Goal: Information Seeking & Learning: Learn about a topic

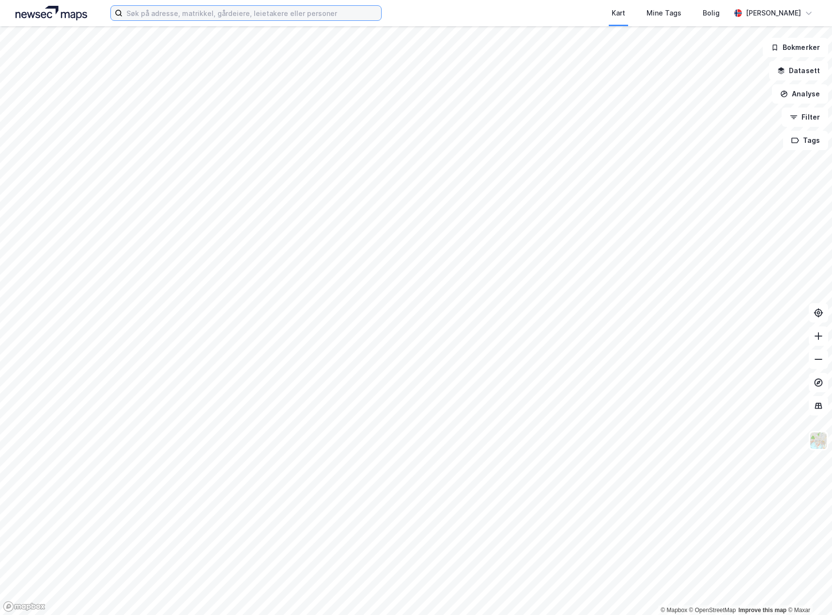
click at [209, 19] on input at bounding box center [252, 13] width 259 height 15
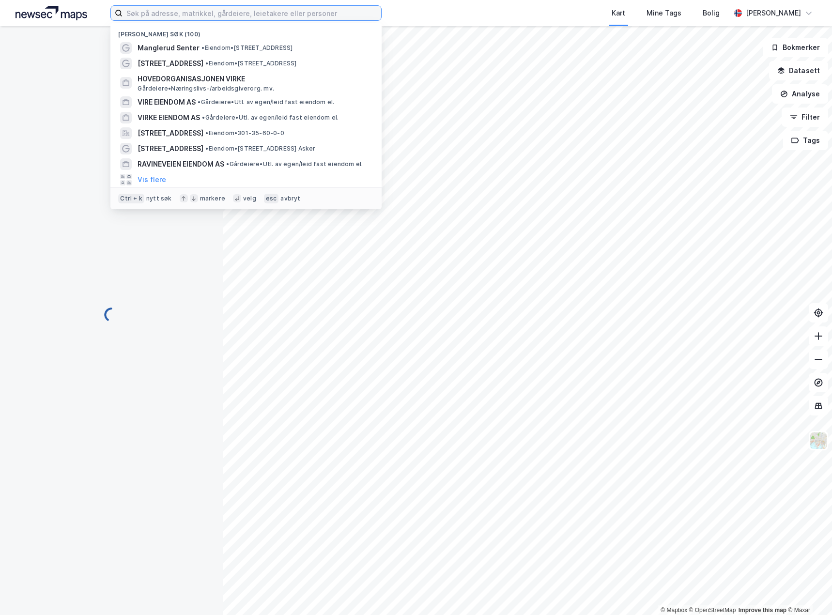
paste input "Sandbrekketoppen 30"
type input "Sandbrekketoppen 30"
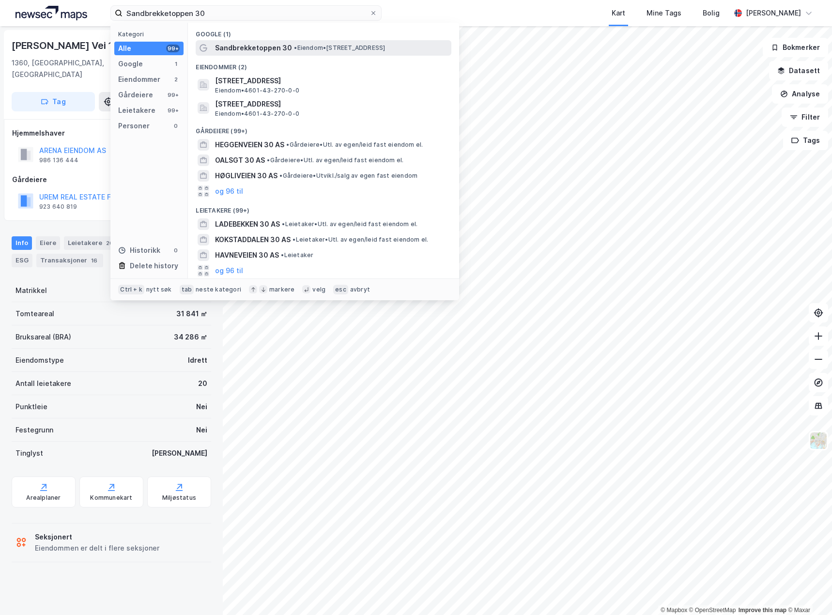
click at [249, 46] on span "Sandbrekketoppen 30" at bounding box center [253, 48] width 77 height 12
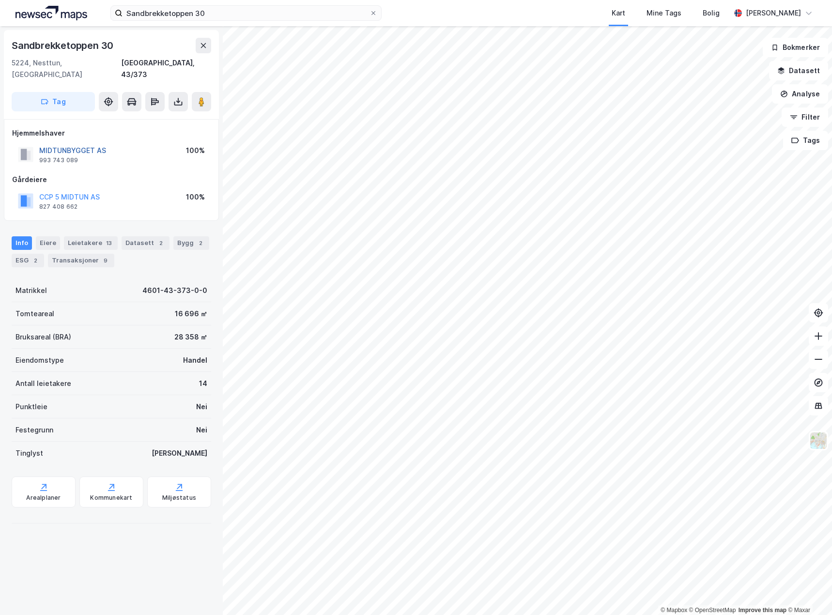
click at [0, 0] on button "MIDTUNBYGGET AS" at bounding box center [0, 0] width 0 height 0
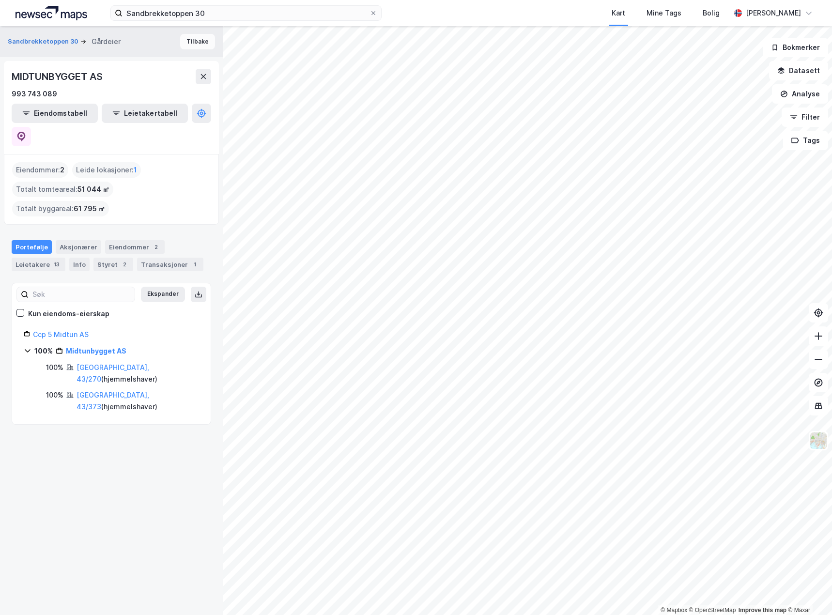
click at [185, 41] on button "Tilbake" at bounding box center [197, 42] width 35 height 16
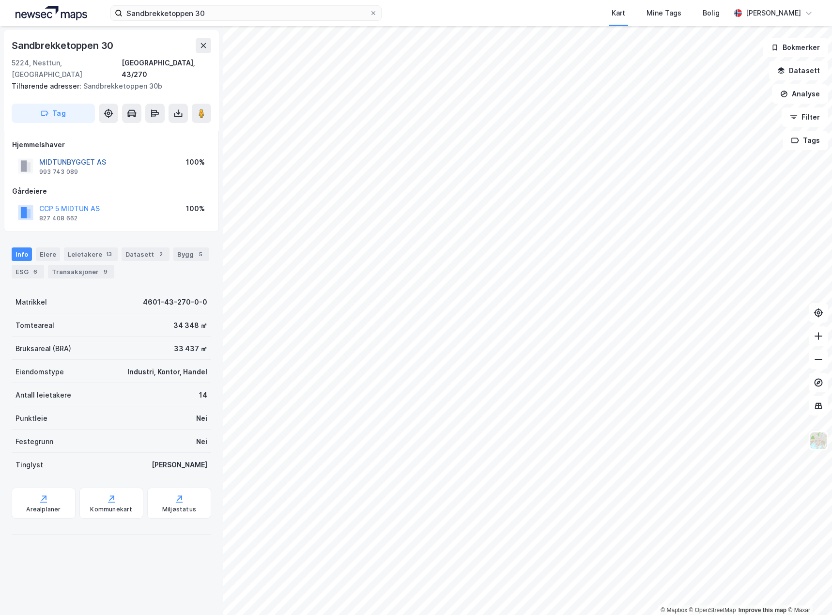
click at [0, 0] on button "MIDTUNBYGGET AS" at bounding box center [0, 0] width 0 height 0
